Goal: Communication & Community: Connect with others

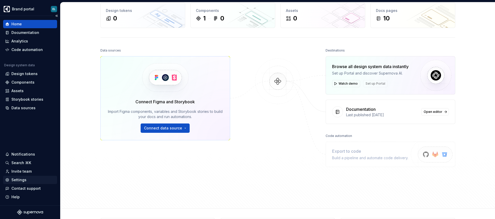
scroll to position [39, 0]
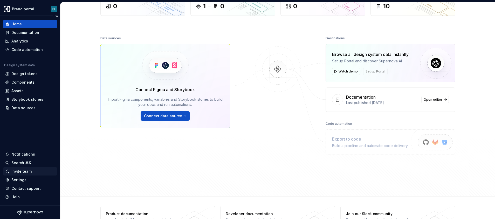
click at [20, 172] on div "Invite team" at bounding box center [21, 171] width 20 height 5
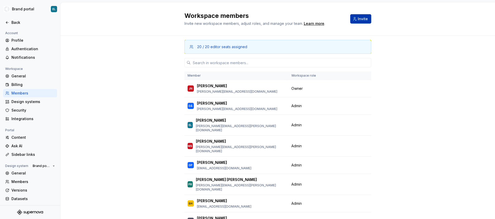
click at [359, 19] on span "Invite" at bounding box center [363, 18] width 10 height 5
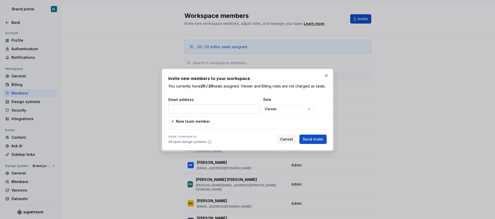
type input "[EMAIL_ADDRESS][DOMAIN_NAME]"
click at [315, 142] on span "Send invite" at bounding box center [313, 139] width 20 height 5
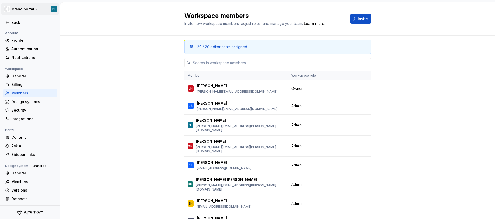
click at [26, 8] on html "Brand portal EL Back Account Profile Authentication Notifications Workspace Gen…" at bounding box center [247, 109] width 495 height 219
click at [80, 116] on html "Brand portal EL Back Account Profile Authentication Notifications Workspace Gen…" at bounding box center [247, 109] width 495 height 219
click at [18, 21] on div "Back" at bounding box center [33, 22] width 44 height 5
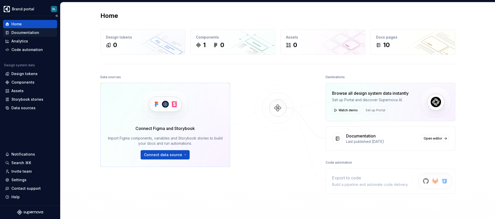
click at [37, 34] on div "Documentation" at bounding box center [25, 32] width 28 height 5
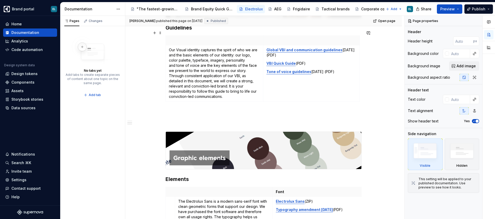
type textarea "*"
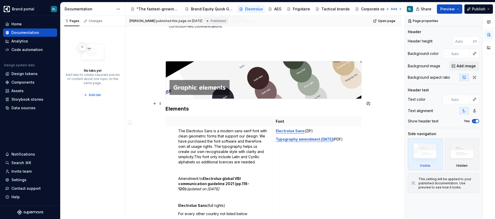
scroll to position [350, 0]
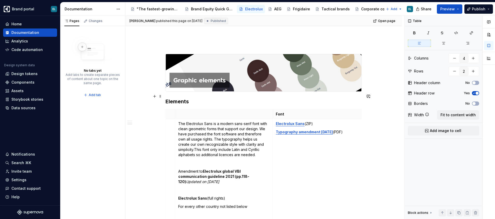
drag, startPoint x: 337, startPoint y: 157, endPoint x: 302, endPoint y: 159, distance: 35.9
click at [302, 163] on p at bounding box center [321, 165] width 91 height 5
type textarea "*"
